Goal: Information Seeking & Learning: Check status

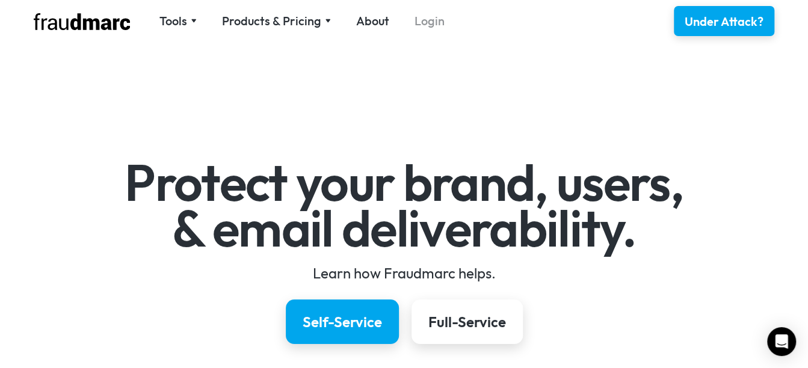
click at [432, 13] on link "Login" at bounding box center [430, 21] width 30 height 17
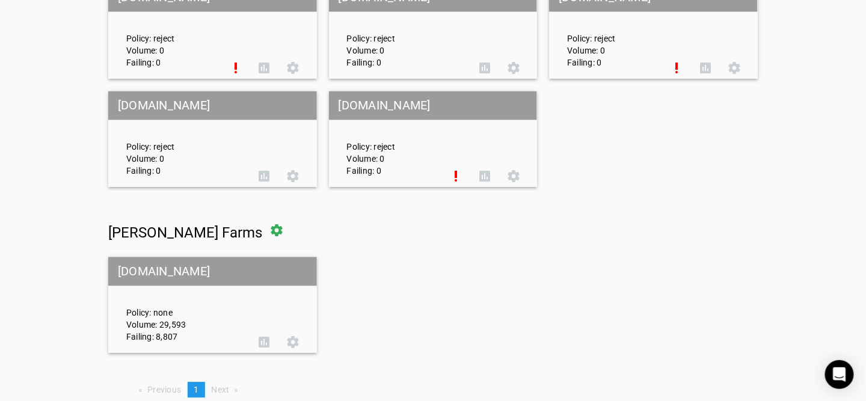
scroll to position [5394, 0]
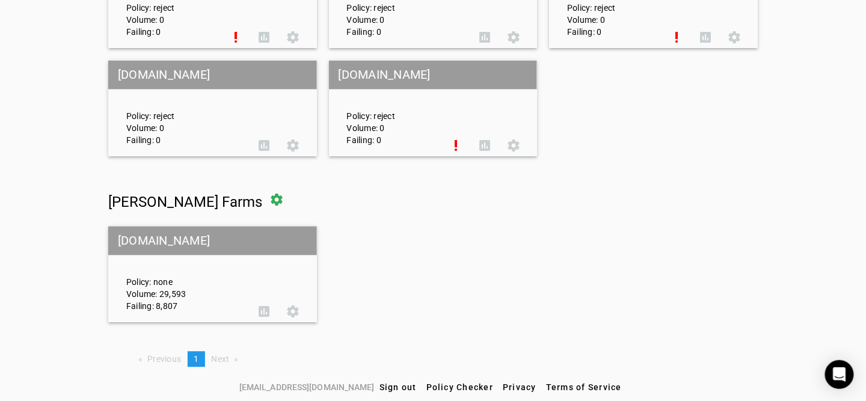
click at [159, 271] on div "Policy: none Volume: 29,593 Failing: 8,807" at bounding box center [183, 274] width 133 height 75
click at [262, 200] on span at bounding box center [276, 199] width 29 height 29
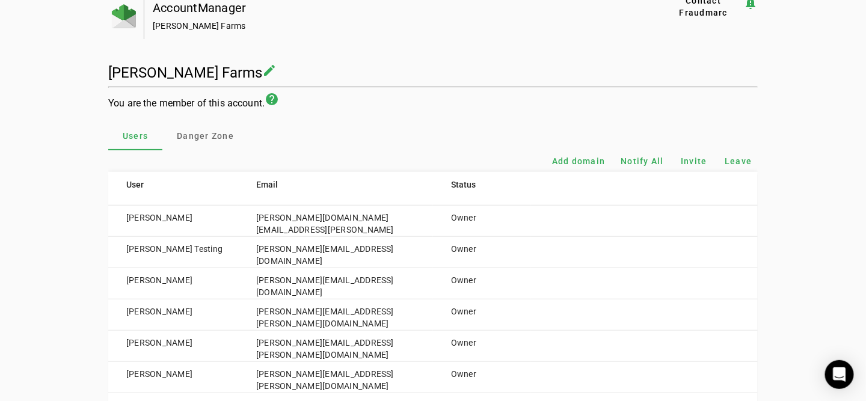
scroll to position [120, 0]
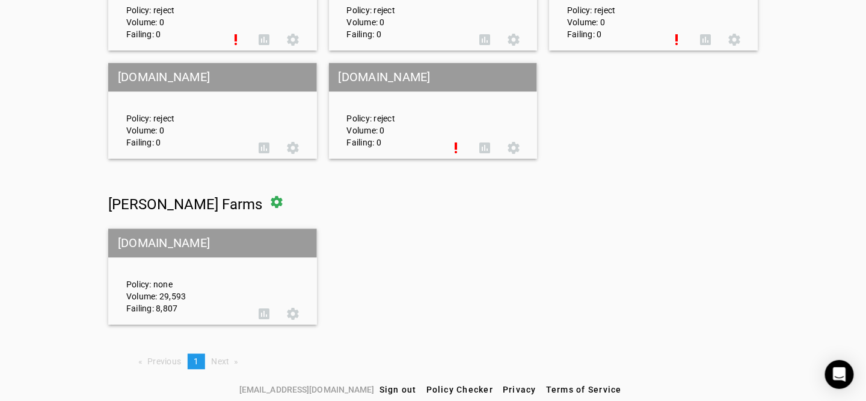
scroll to position [5394, 0]
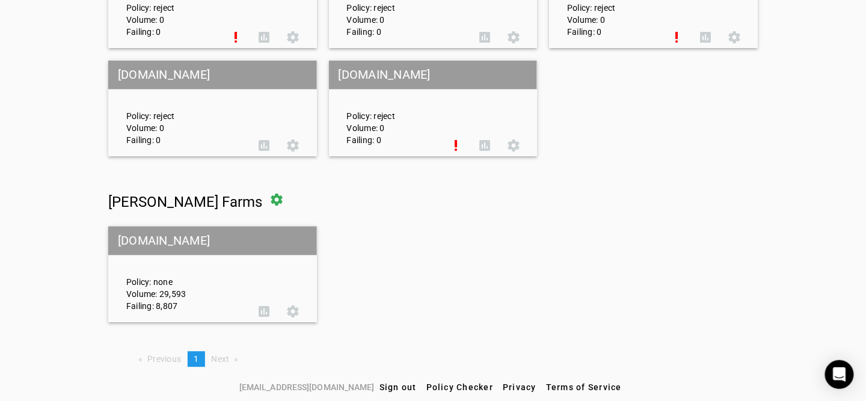
click at [189, 276] on div "Policy: none Volume: 29,593 Failing: 8,807" at bounding box center [183, 274] width 133 height 75
click at [264, 312] on span at bounding box center [264, 311] width 29 height 29
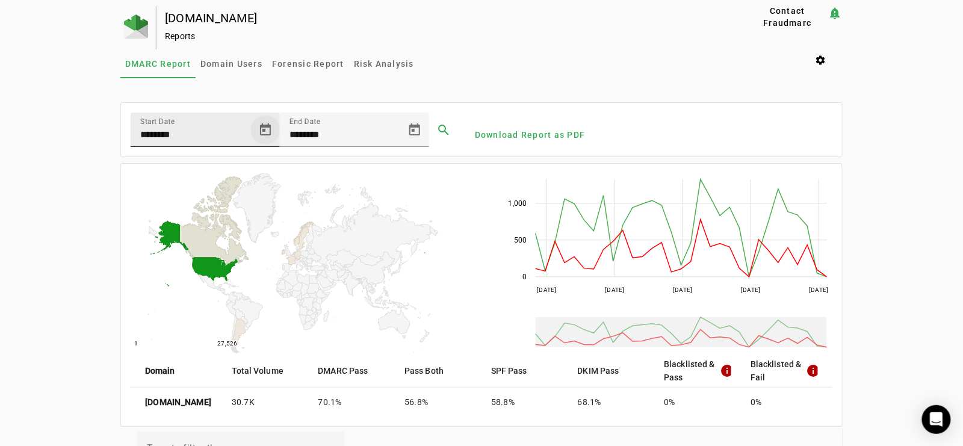
click at [265, 121] on span "Open calendar" at bounding box center [265, 130] width 29 height 29
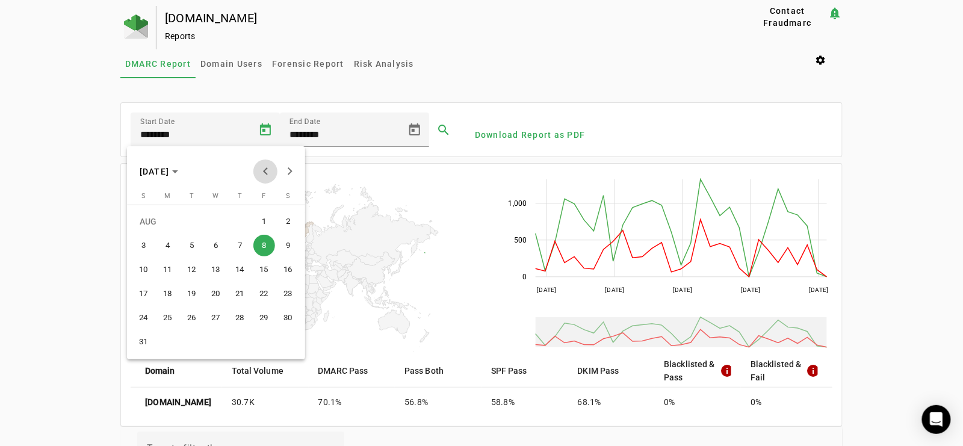
click at [264, 162] on span "Previous month" at bounding box center [265, 171] width 24 height 24
click at [241, 224] on span "1" at bounding box center [240, 222] width 22 height 22
type input "********"
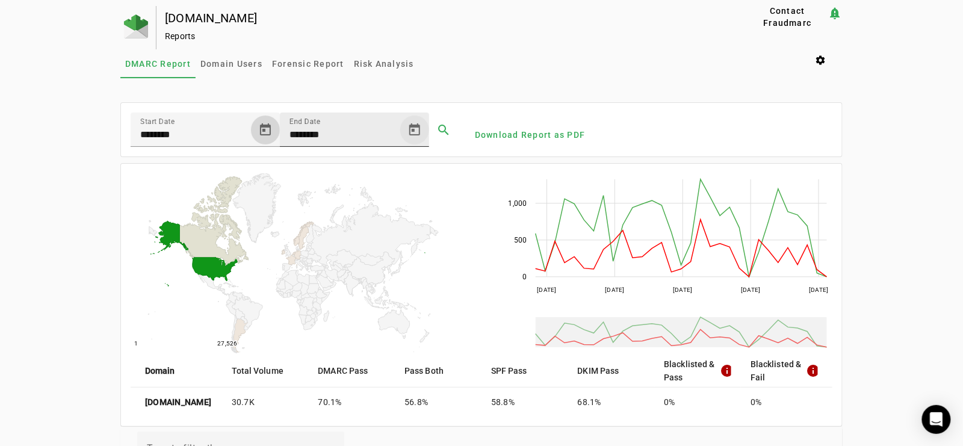
click at [410, 132] on span "Open calendar" at bounding box center [414, 130] width 29 height 29
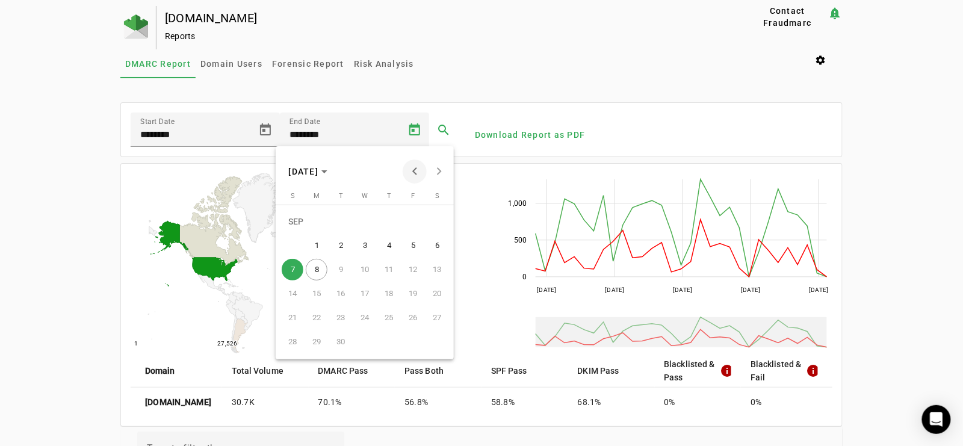
click at [410, 162] on span "Previous month" at bounding box center [415, 171] width 24 height 24
click at [413, 173] on span "Previous month" at bounding box center [415, 171] width 24 height 24
drag, startPoint x: 383, startPoint y: 343, endPoint x: 388, endPoint y: 296, distance: 47.2
click at [383, 342] on span "31" at bounding box center [389, 342] width 22 height 22
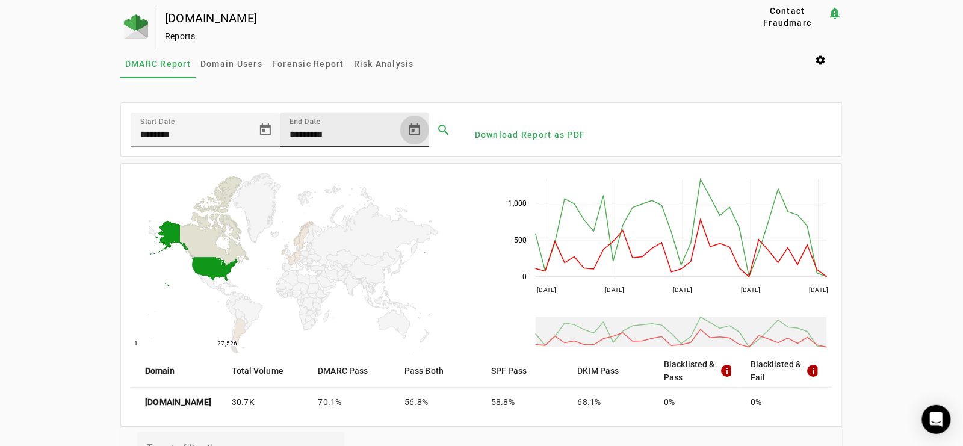
click at [410, 129] on span "Open calendar" at bounding box center [414, 130] width 29 height 29
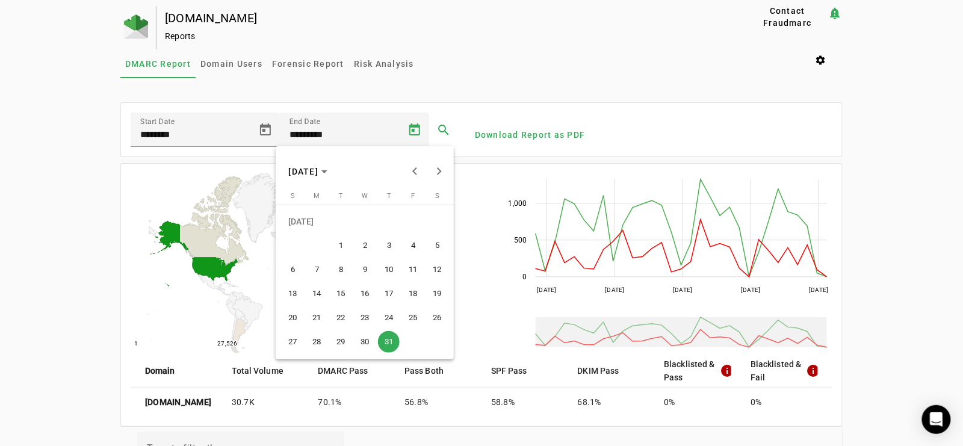
click at [257, 93] on div at bounding box center [481, 223] width 963 height 446
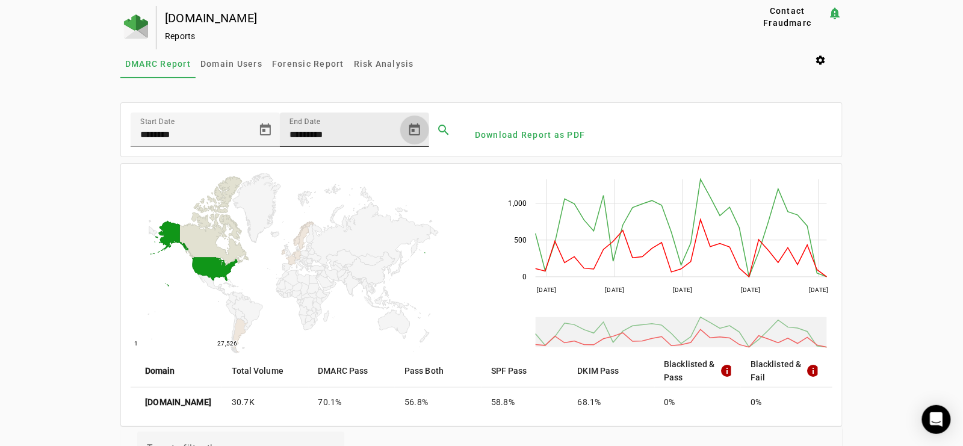
click at [407, 132] on span "Open calendar" at bounding box center [414, 130] width 29 height 29
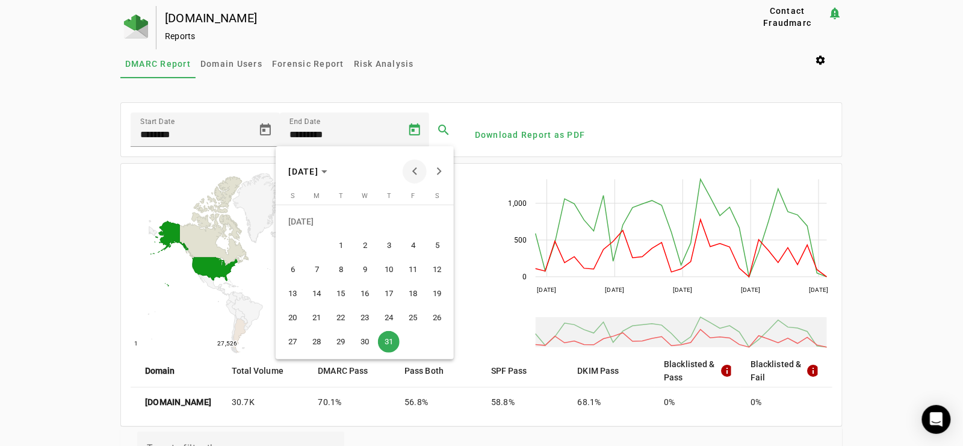
click at [412, 171] on span "Previous month" at bounding box center [415, 171] width 24 height 24
click at [318, 342] on span "30" at bounding box center [317, 342] width 22 height 22
type input "*********"
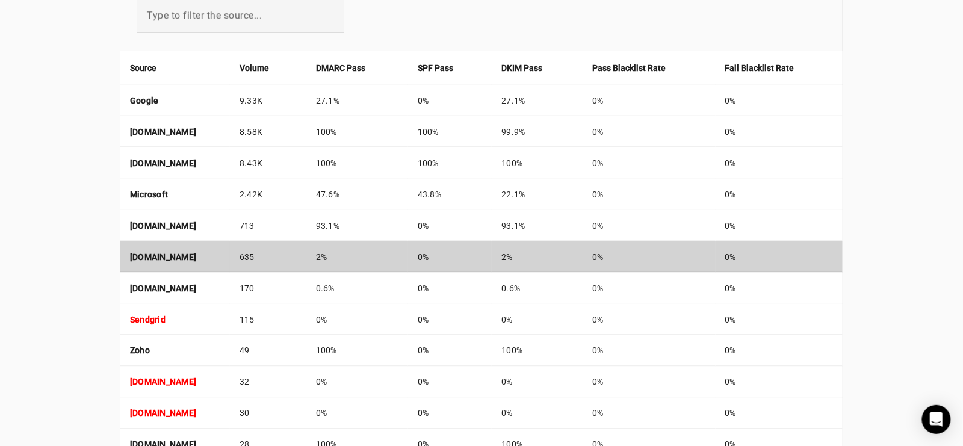
scroll to position [397, 0]
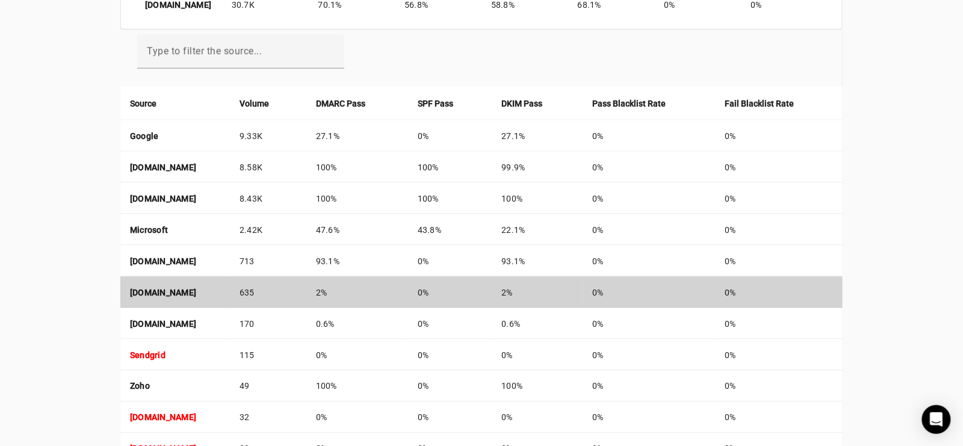
drag, startPoint x: 209, startPoint y: 291, endPoint x: 125, endPoint y: 289, distance: 83.6
click at [125, 289] on td "us.cloud-sec-av.com" at bounding box center [175, 292] width 110 height 31
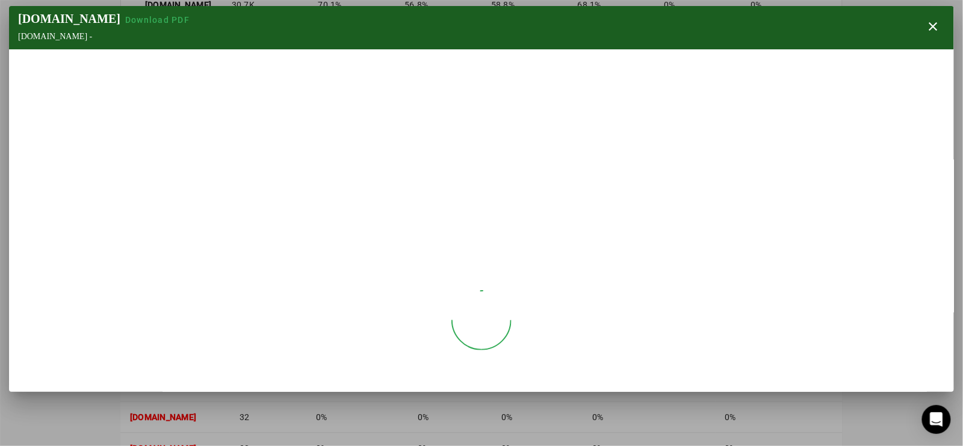
copy strong "us.cloud-sec-av.com"
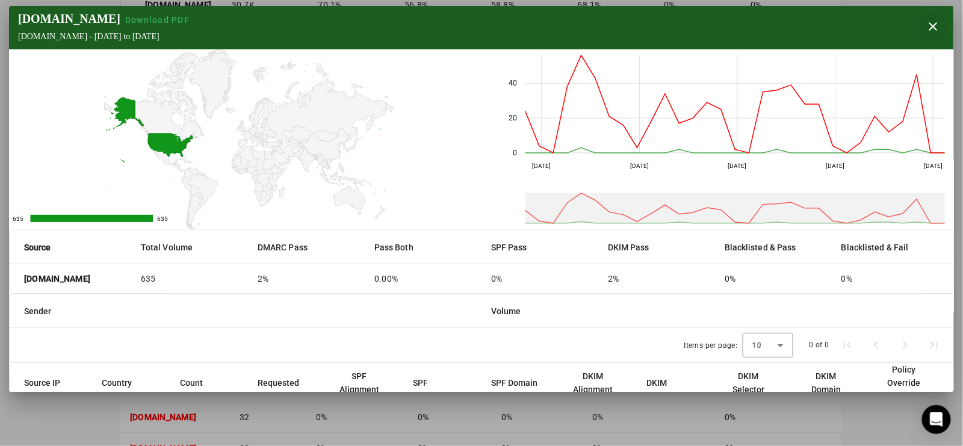
click at [875, 26] on span "button" at bounding box center [933, 26] width 29 height 29
